Goal: Task Accomplishment & Management: Complete application form

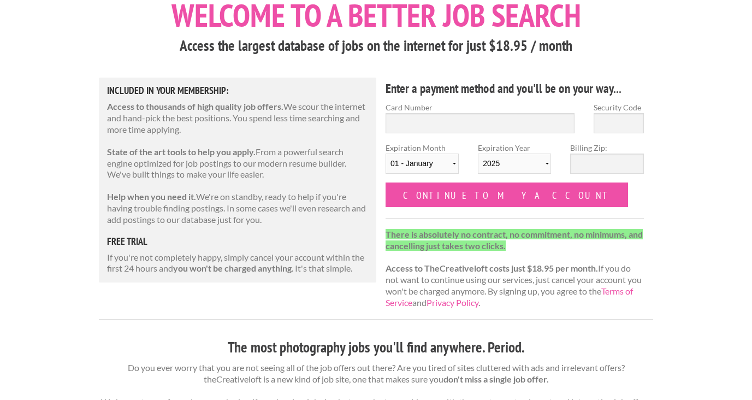
scroll to position [11, 0]
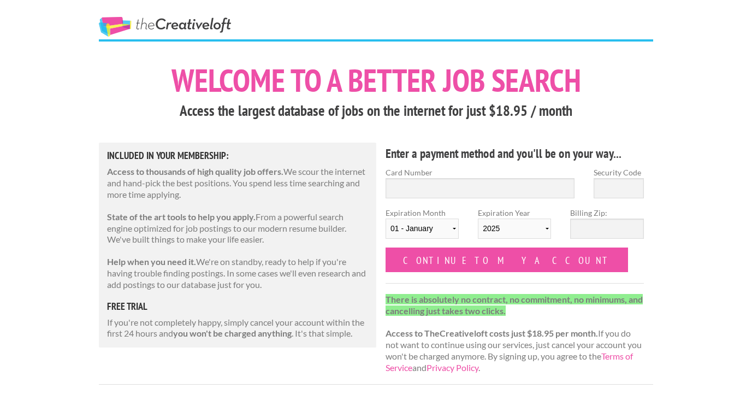
scroll to position [8, 0]
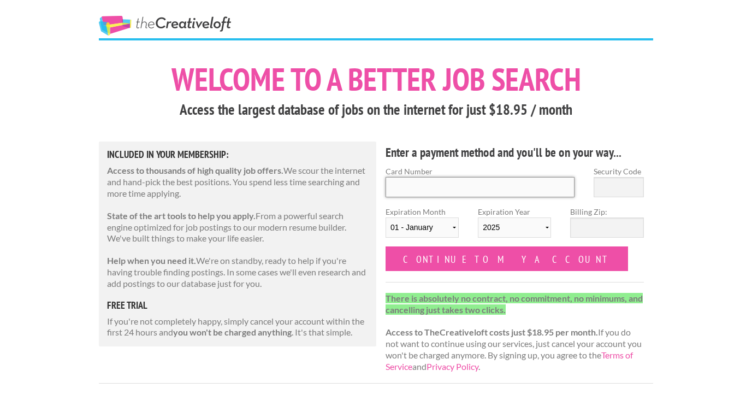
click at [417, 179] on input "Card Number" at bounding box center [480, 187] width 189 height 20
click at [405, 189] on input "Card Number" at bounding box center [480, 187] width 189 height 20
type input "4900700341714671"
type input "927"
select select "12"
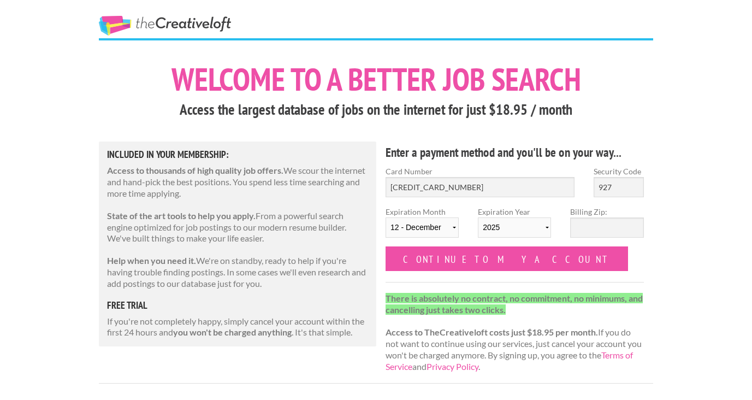
select select "2026"
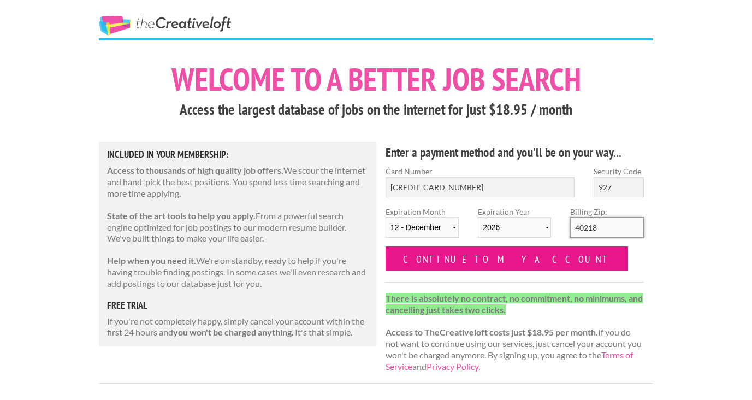
type input "40218"
click at [458, 257] on input "Continue to my account" at bounding box center [507, 258] width 243 height 25
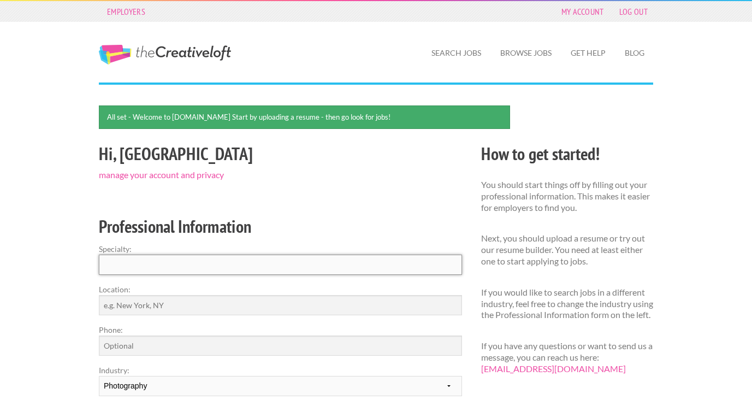
click at [390, 264] on input "Specialty:" at bounding box center [280, 265] width 363 height 20
type input "Real Estate Photography and Marketing"
click at [343, 306] on input "Location:" at bounding box center [280, 305] width 363 height 20
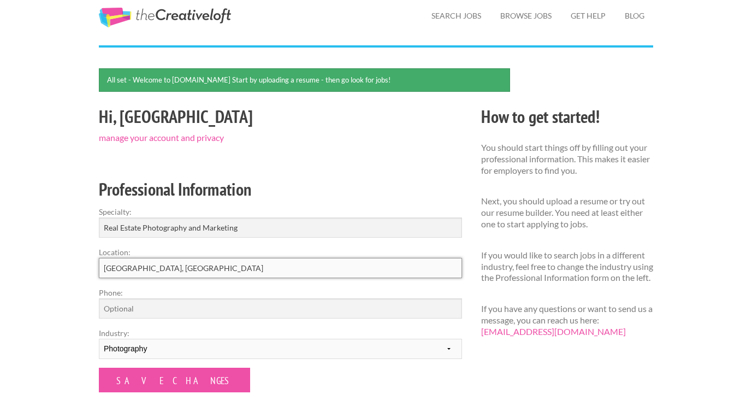
scroll to position [64, 0]
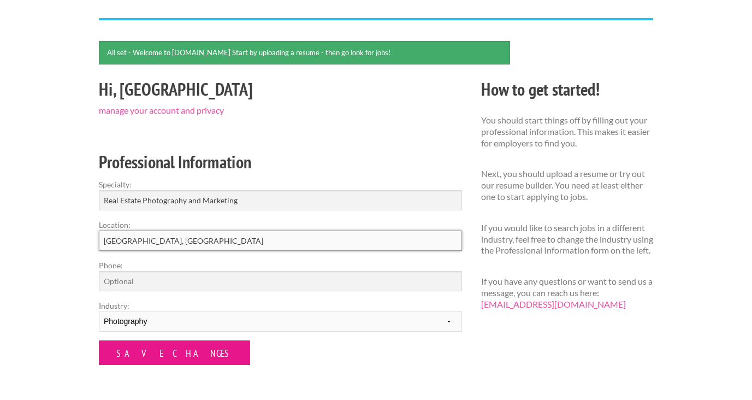
type input "[GEOGRAPHIC_DATA], [GEOGRAPHIC_DATA]"
click at [159, 349] on input "Save Changes" at bounding box center [174, 352] width 151 height 25
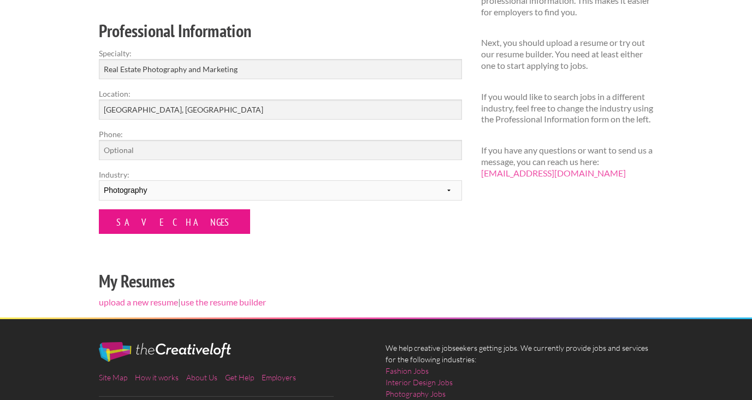
scroll to position [162, 0]
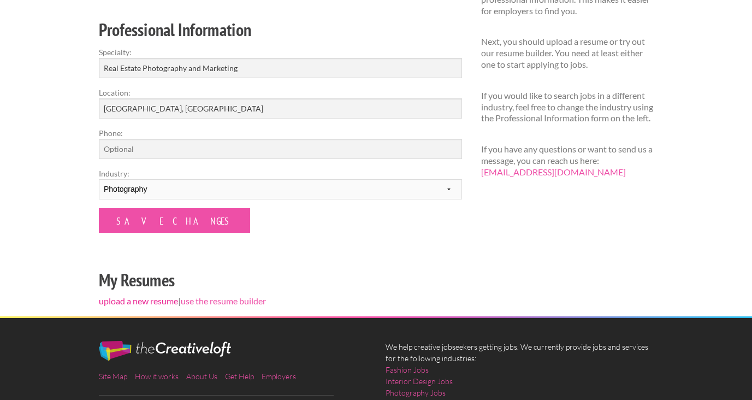
click at [150, 300] on link "upload a new resume" at bounding box center [138, 301] width 79 height 10
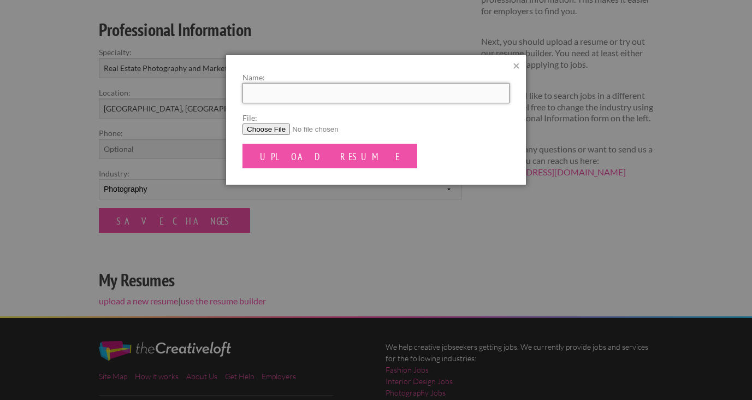
click at [285, 99] on input "Name:" at bounding box center [376, 93] width 267 height 20
type input "Austin Meurer - Resume"
click at [258, 126] on input "File:" at bounding box center [376, 129] width 267 height 11
type input "C:\fakepath\Austin Meurer - Resume.pdf"
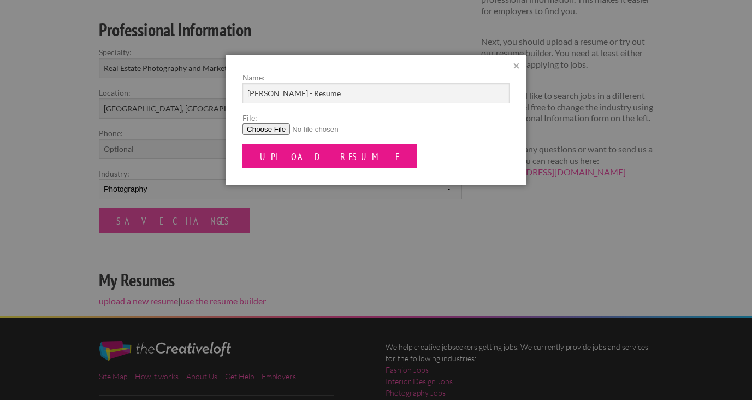
click at [311, 154] on input "Upload Resume" at bounding box center [330, 156] width 175 height 25
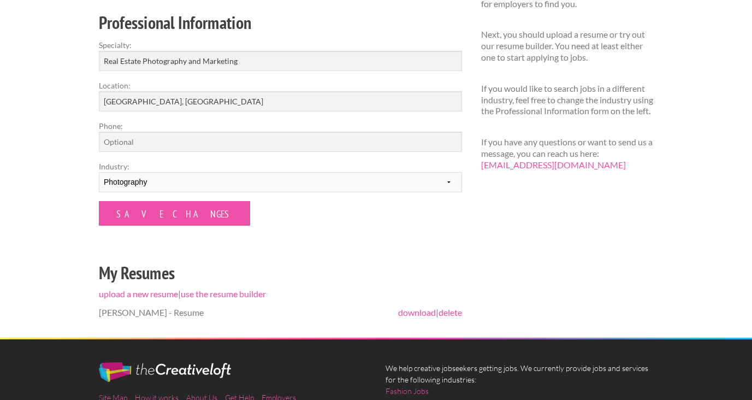
scroll to position [244, 0]
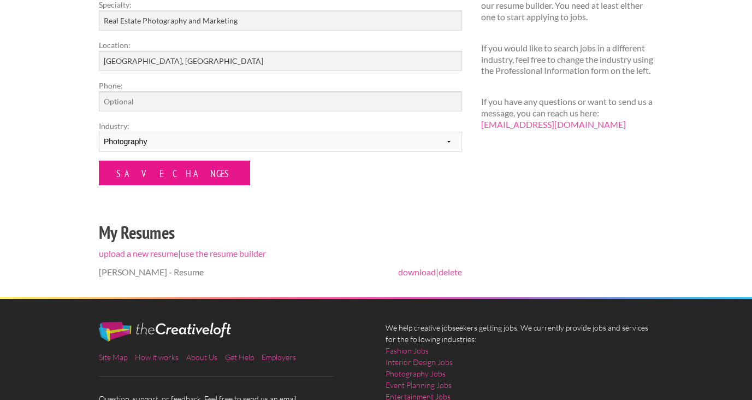
click at [155, 171] on input "Save Changes" at bounding box center [174, 173] width 151 height 25
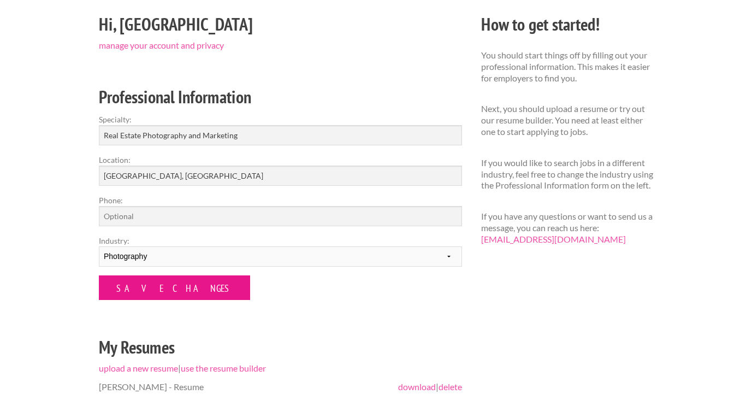
scroll to position [16, 0]
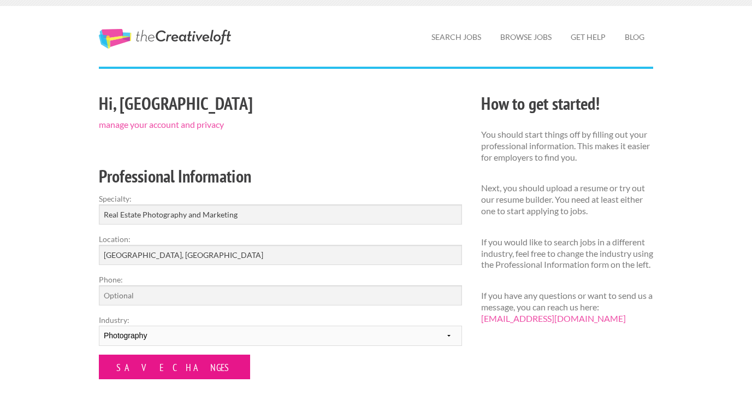
click at [145, 365] on input "Save Changes" at bounding box center [174, 367] width 151 height 25
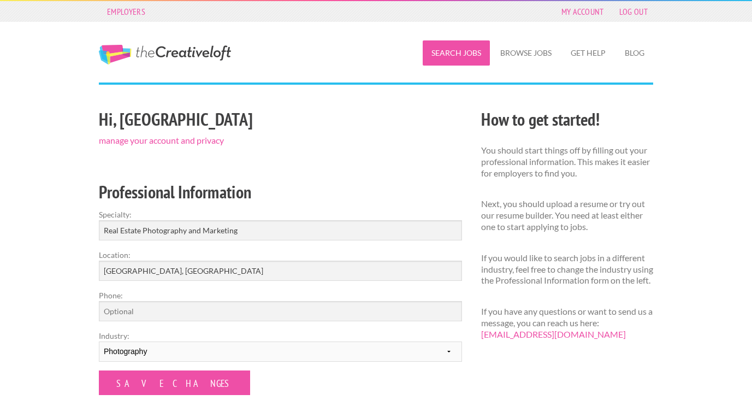
click at [466, 53] on link "Search Jobs" at bounding box center [456, 52] width 67 height 25
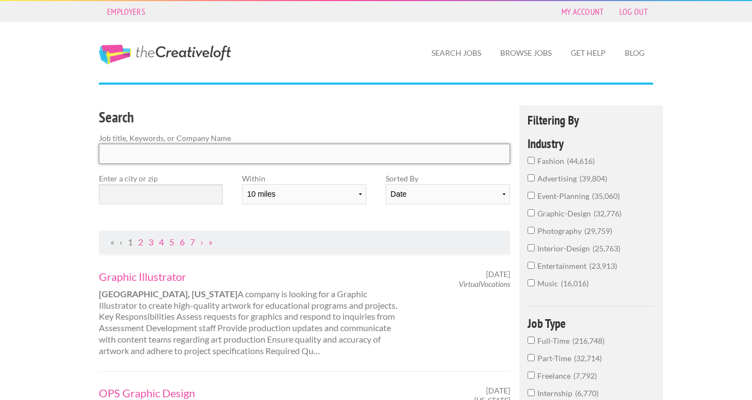
click at [158, 150] on input "Search" at bounding box center [304, 154] width 411 height 20
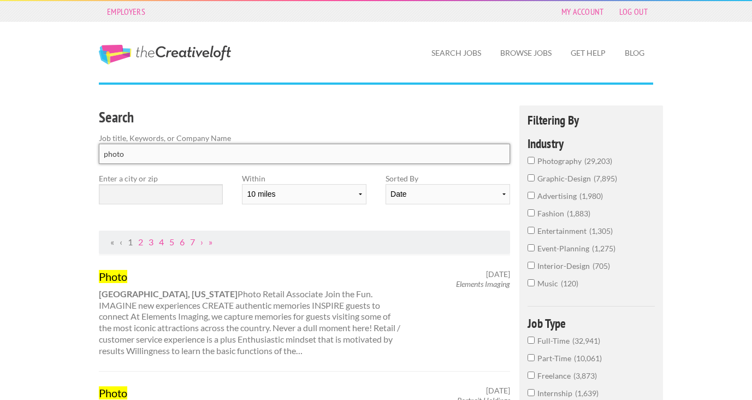
type input "photo"
click at [535, 163] on label "photography 29,203" at bounding box center [591, 163] width 127 height 17
click at [535, 163] on input "photography 29,203" at bounding box center [531, 160] width 7 height 7
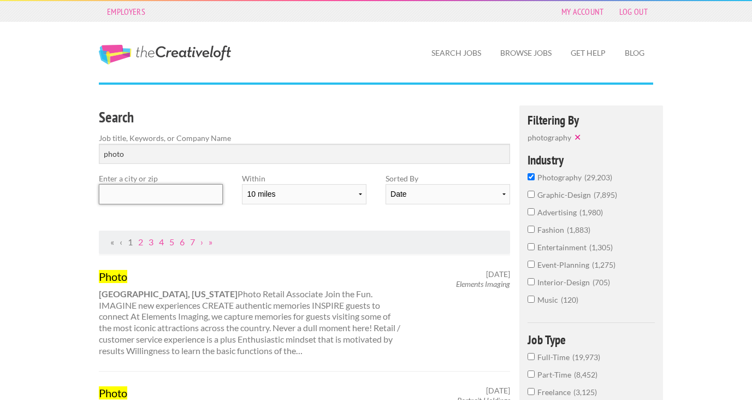
click at [131, 184] on input "text" at bounding box center [161, 194] width 124 height 20
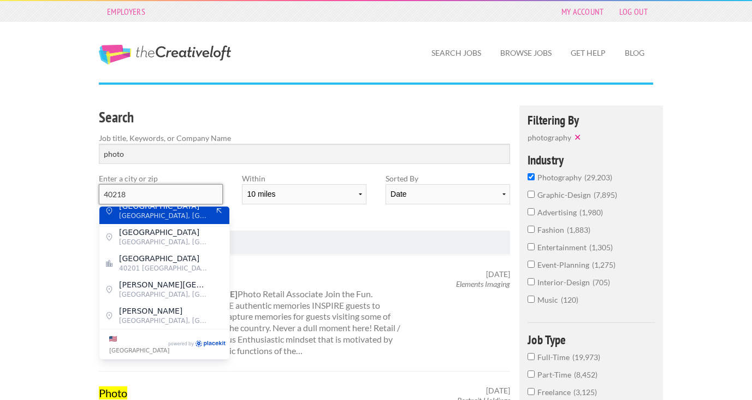
scroll to position [9, 0]
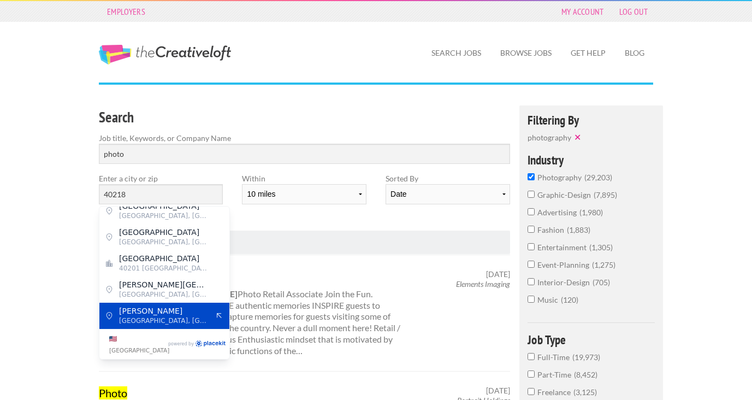
click at [148, 317] on span "Louisville, Jefferson County" at bounding box center [164, 321] width 90 height 10
type input "Buechel"
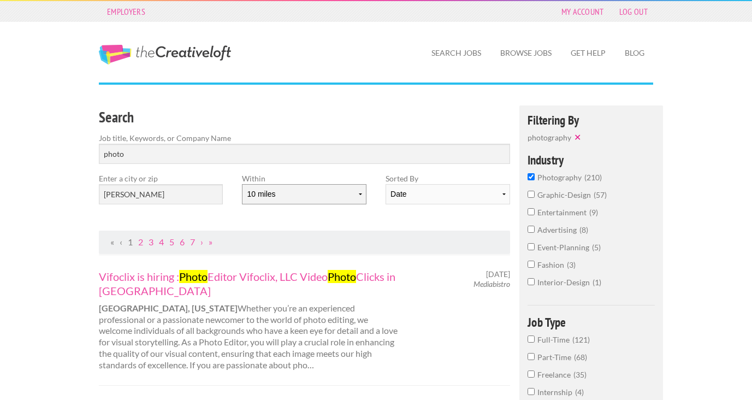
select select "50"
click at [356, 159] on input "photo" at bounding box center [304, 154] width 411 height 20
click button "submit" at bounding box center [0, 0] width 0 height 0
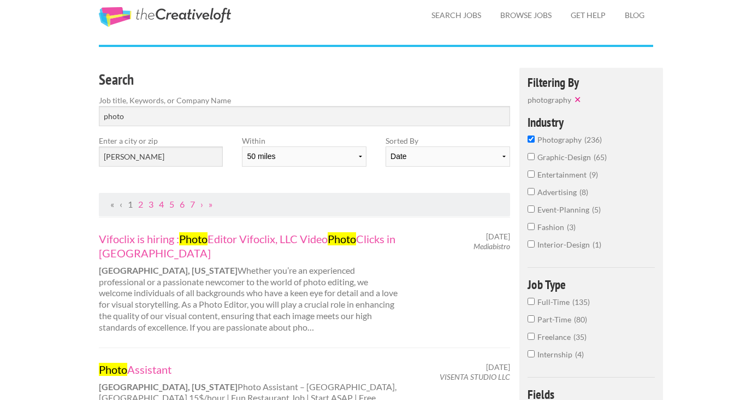
scroll to position [40, 0]
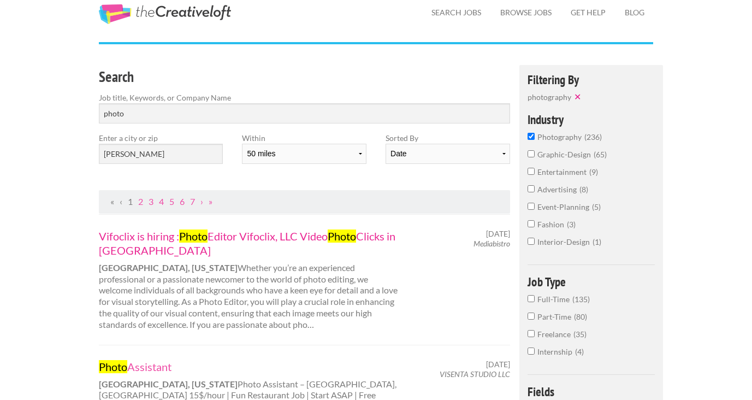
click at [125, 237] on link "Vifoclix is hiring : Photo Editor Vifoclix, LLC Video Photo Clicks in Louisville" at bounding box center [251, 243] width 304 height 28
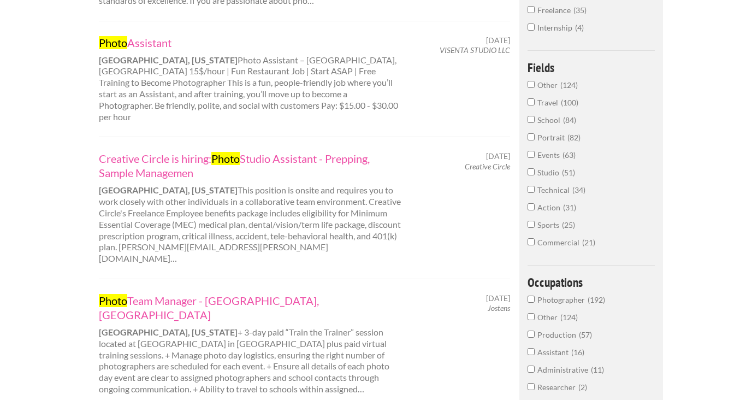
scroll to position [366, 0]
click at [157, 292] on link "Photo Team Manager - Louisville, KY" at bounding box center [251, 306] width 304 height 28
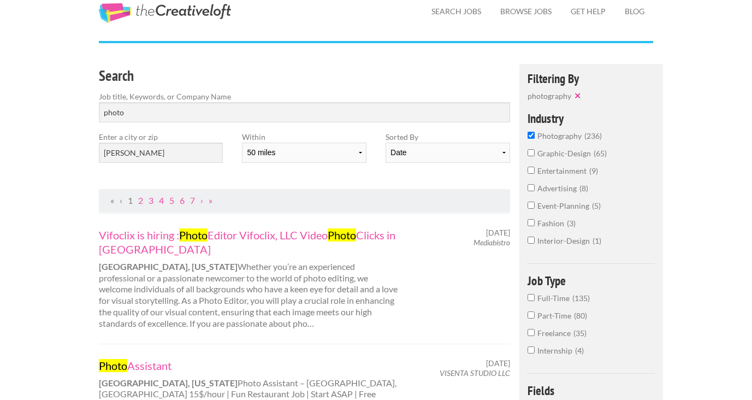
scroll to position [0, 0]
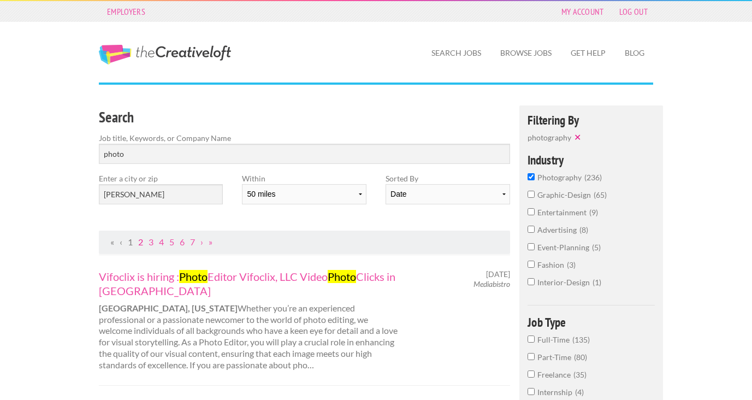
click at [140, 244] on link "2" at bounding box center [140, 242] width 5 height 10
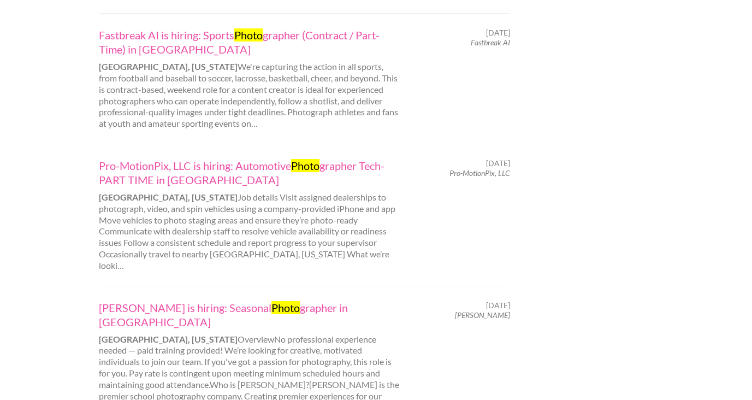
scroll to position [1083, 0]
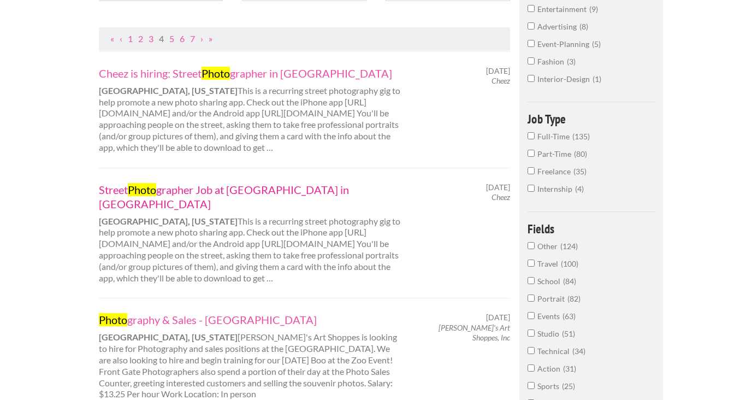
scroll to position [206, 0]
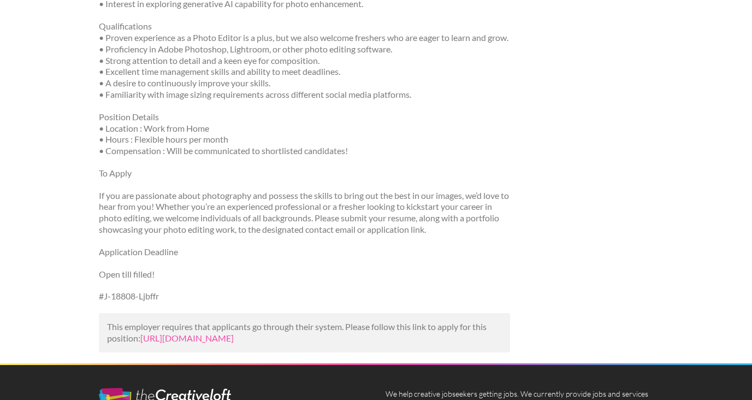
scroll to position [480, 0]
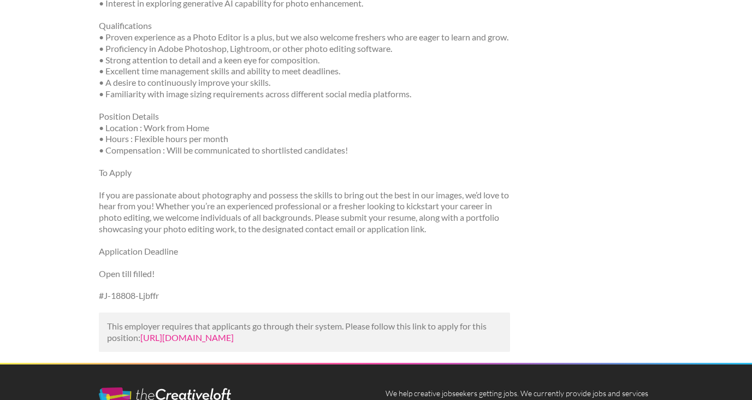
click at [173, 337] on link "[URL][DOMAIN_NAME]" at bounding box center [186, 337] width 93 height 10
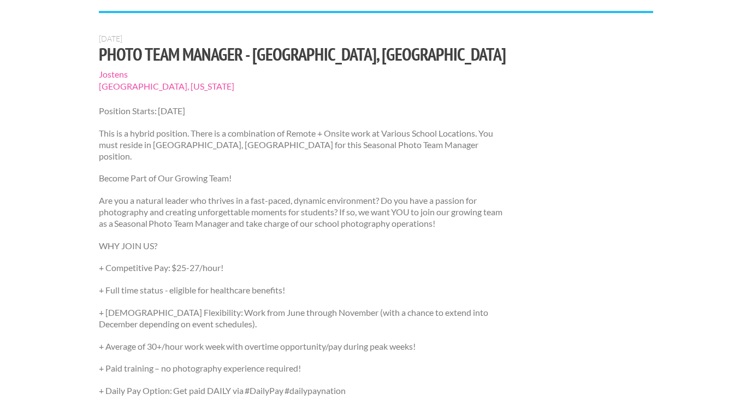
scroll to position [72, 0]
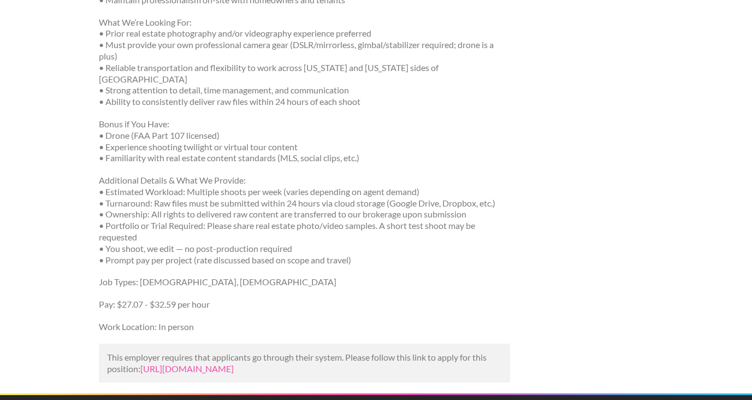
scroll to position [435, 0]
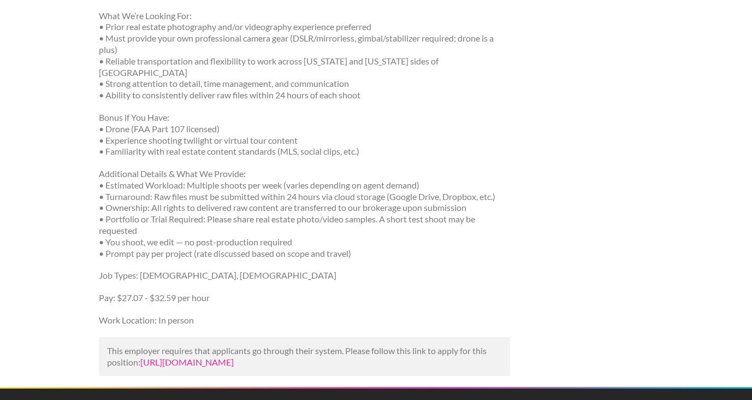
click at [227, 357] on link "[URL][DOMAIN_NAME]" at bounding box center [186, 362] width 93 height 10
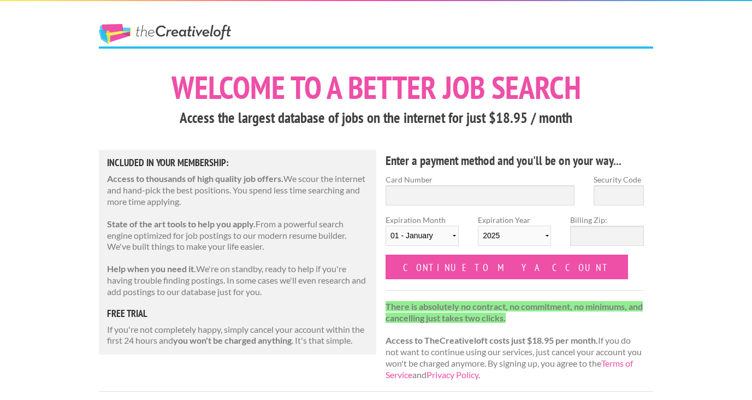
scroll to position [11, 0]
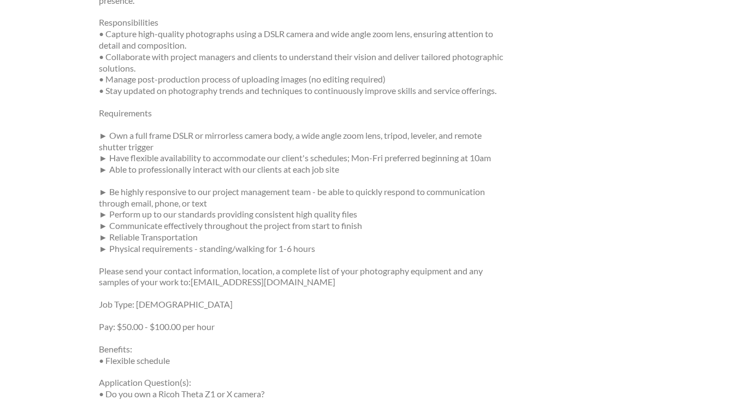
scroll to position [443, 0]
drag, startPoint x: 193, startPoint y: 252, endPoint x: 322, endPoint y: 257, distance: 129.0
click at [322, 264] on p "Please send your contact information, location, a complete list of your photogr…" at bounding box center [304, 275] width 411 height 23
copy p "vendormanager@lcpmedia.com"
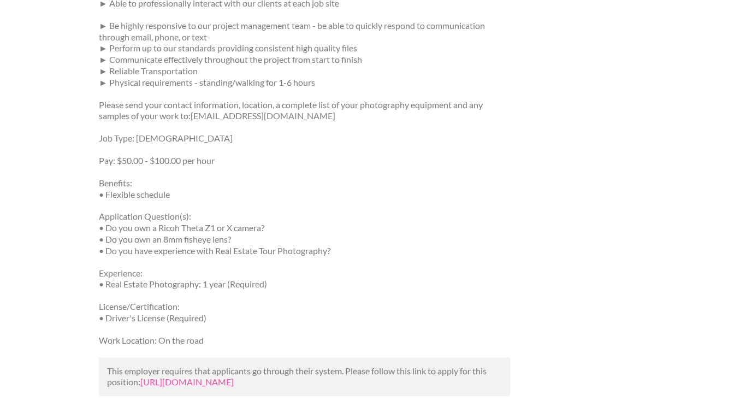
scroll to position [608, 0]
copy p "vendormanager@lcpmedia.com"
